Goal: Task Accomplishment & Management: Manage account settings

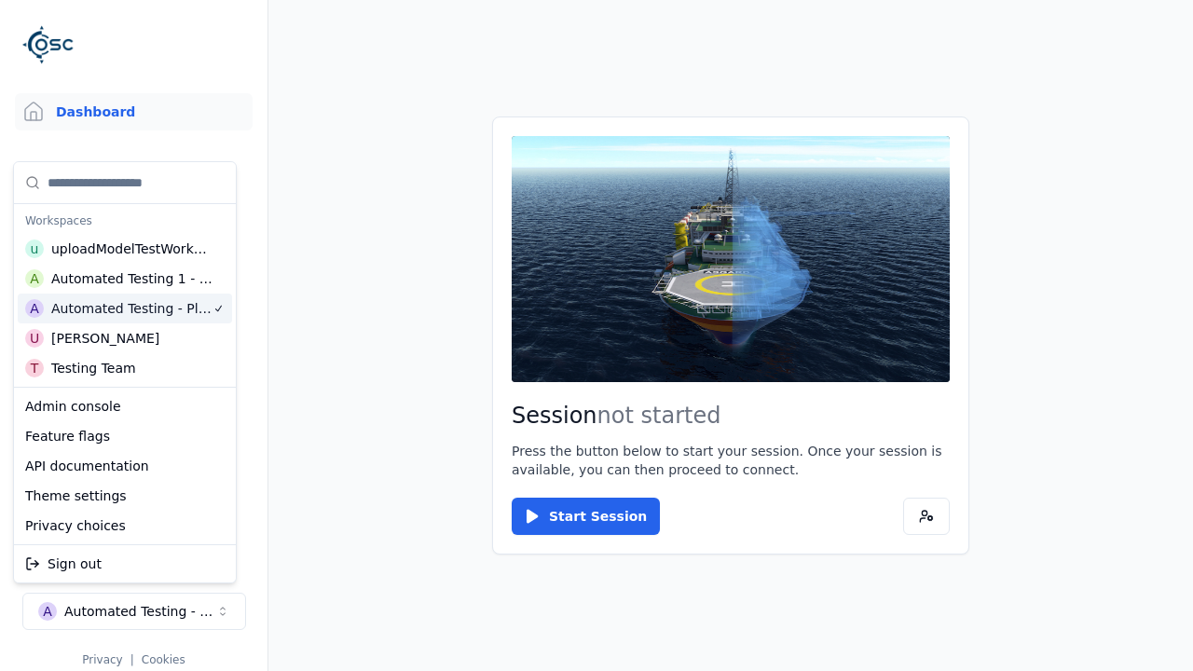
click at [596, 335] on html "Support Dashboard Assets 3D Models Scenes Datasets Recordings Support Documenta…" at bounding box center [596, 335] width 1193 height 671
click at [133, 198] on link "3D Models" at bounding box center [134, 197] width 238 height 37
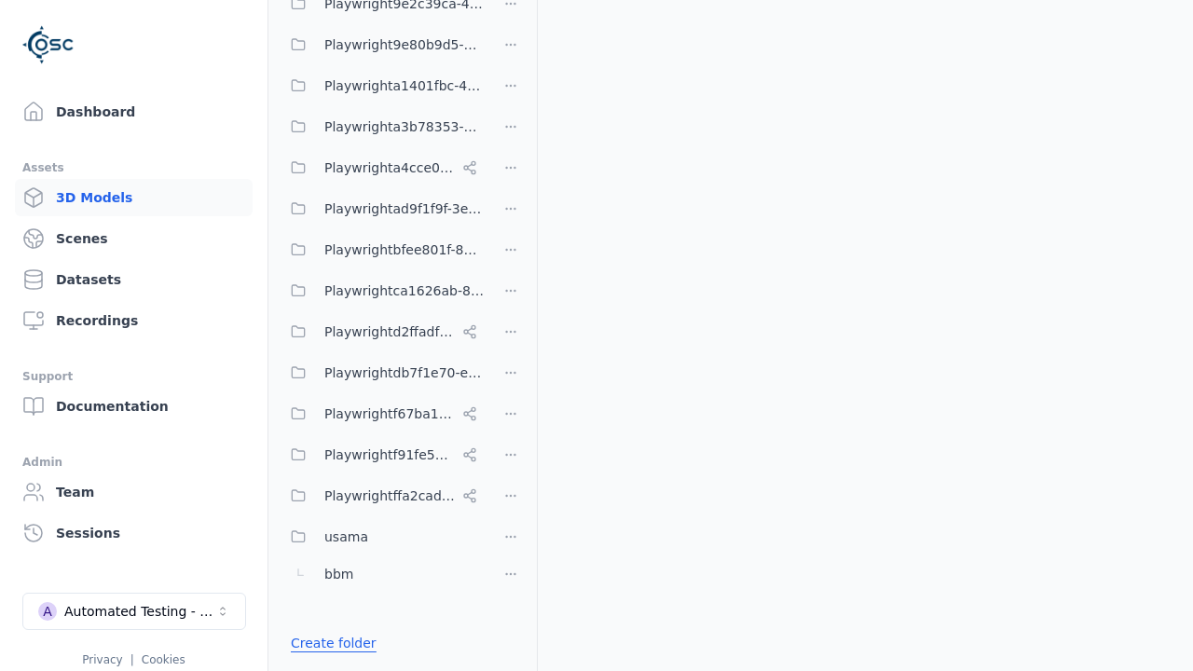
click at [328, 643] on link "Create folder" at bounding box center [334, 643] width 86 height 19
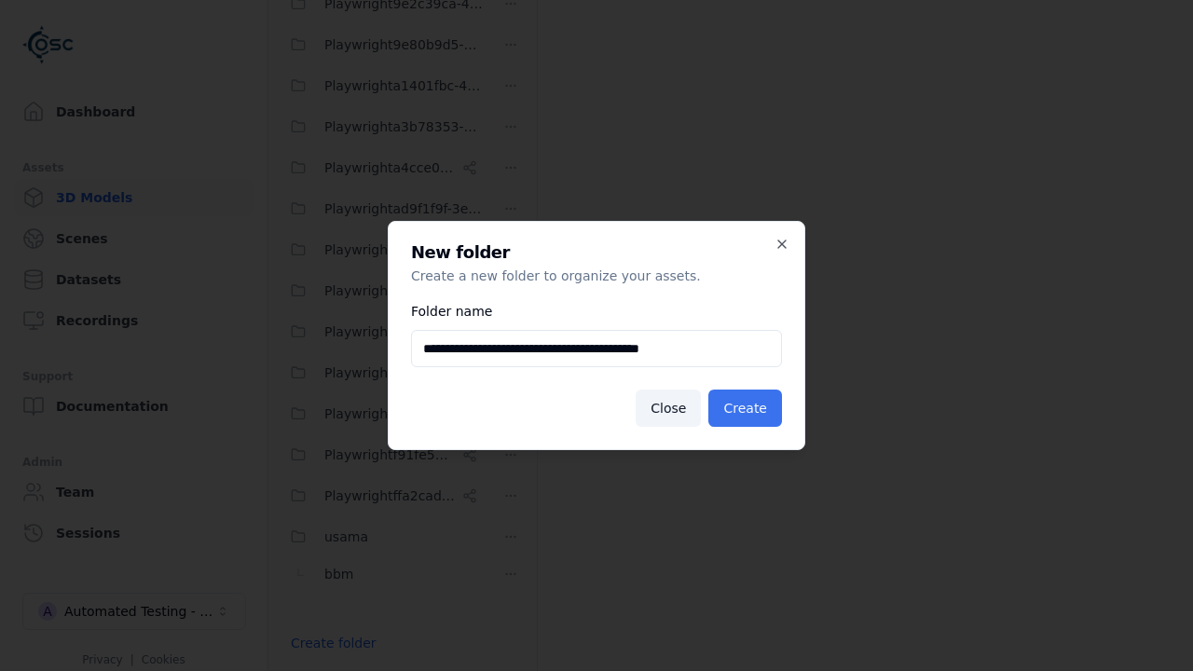
type input "**********"
click at [747, 408] on button "Create" at bounding box center [745, 407] width 74 height 37
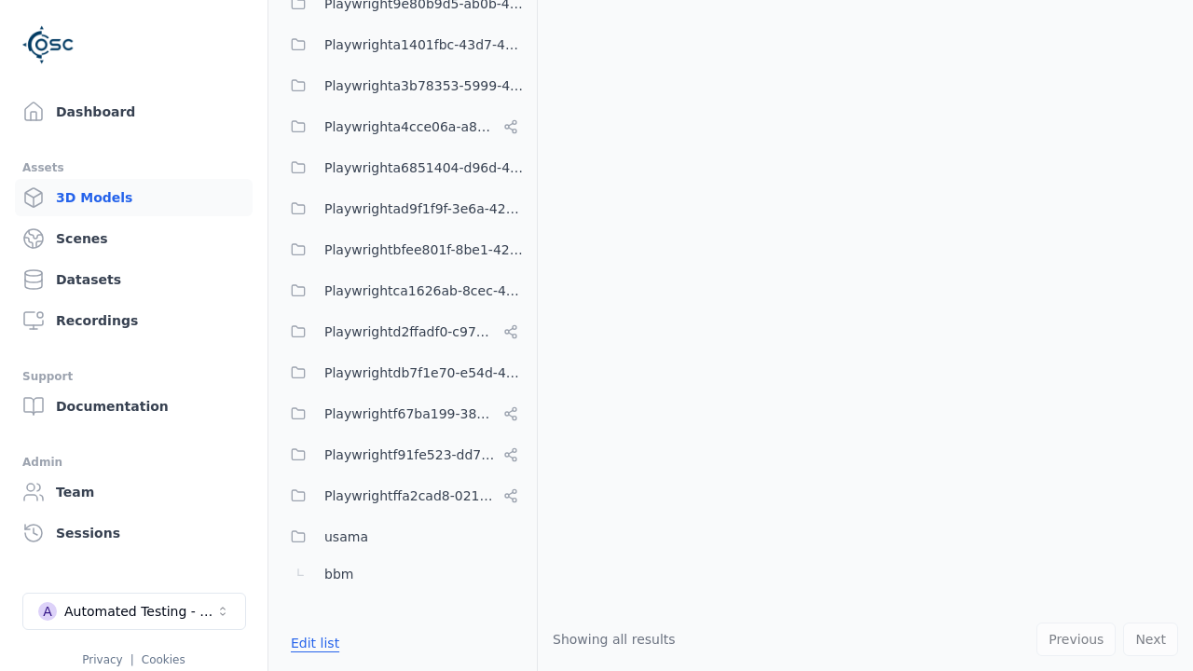
click at [311, 643] on button "Edit list" at bounding box center [314, 643] width 71 height 34
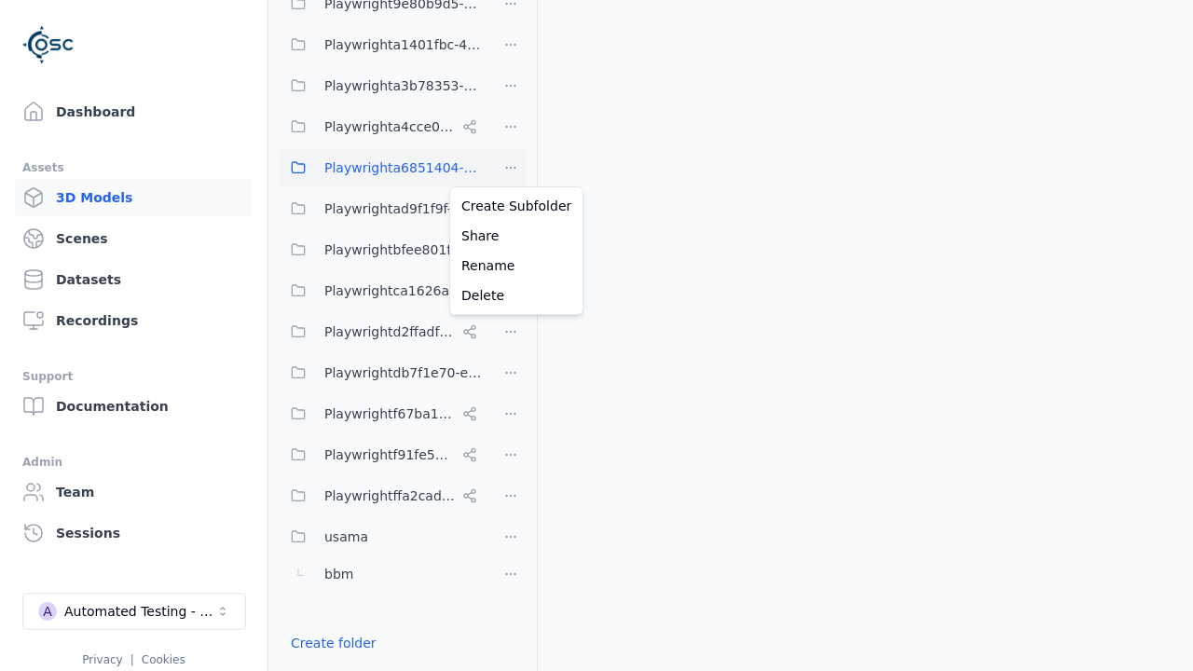
click at [511, 168] on html "Support Dashboard Assets 3D Models Scenes Datasets Recordings Support Documenta…" at bounding box center [596, 335] width 1193 height 671
click at [510, 266] on div "Rename" at bounding box center [516, 266] width 125 height 30
